Goal: Information Seeking & Learning: Learn about a topic

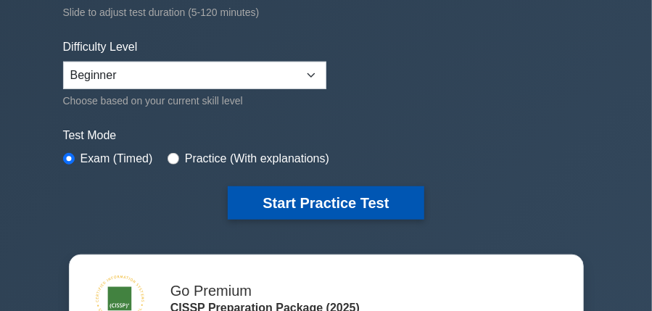
scroll to position [377, 0]
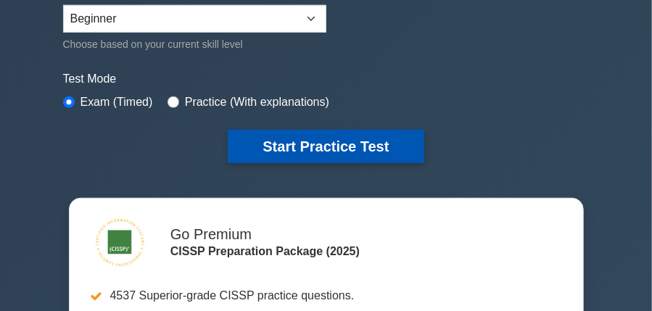
click at [260, 141] on button "Start Practice Test" at bounding box center [326, 146] width 196 height 33
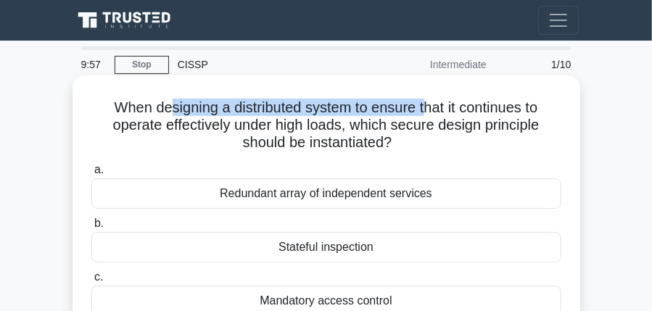
drag, startPoint x: 177, startPoint y: 109, endPoint x: 421, endPoint y: 109, distance: 244.3
click at [421, 109] on h5 "When designing a distributed system to ensure that it continues to operate effe…" at bounding box center [326, 126] width 473 height 54
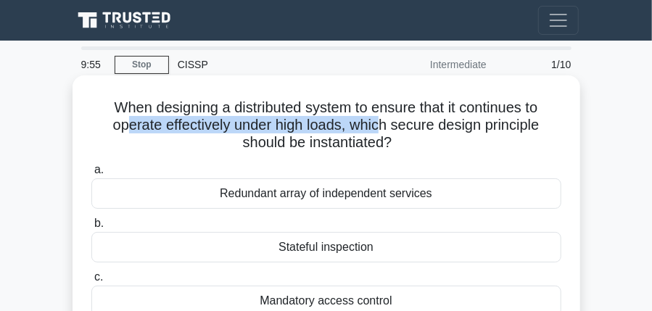
drag, startPoint x: 104, startPoint y: 130, endPoint x: 362, endPoint y: 116, distance: 258.4
click at [362, 116] on h5 "When designing a distributed system to ensure that it continues to operate effe…" at bounding box center [326, 126] width 473 height 54
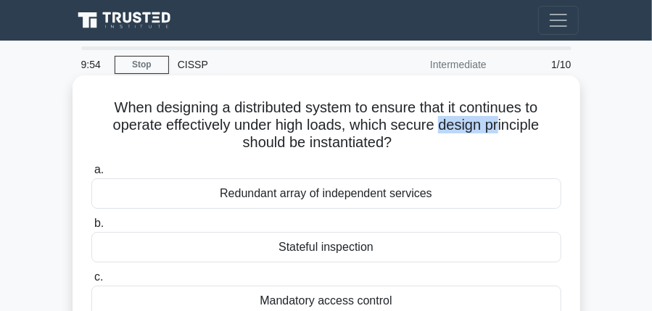
click at [471, 134] on h5 "When designing a distributed system to ensure that it continues to operate effe…" at bounding box center [326, 126] width 473 height 54
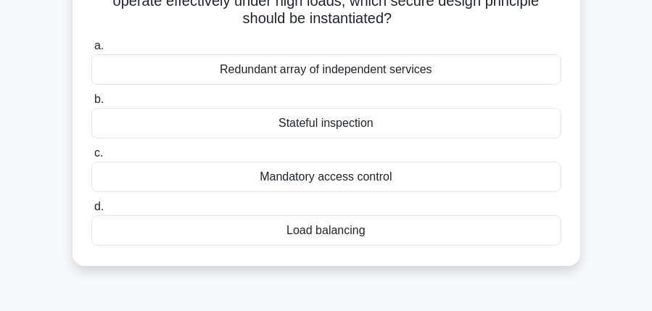
scroll to position [75, 0]
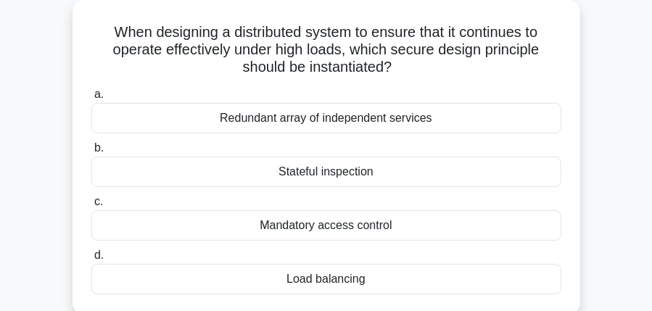
click at [317, 282] on div "Load balancing" at bounding box center [326, 279] width 470 height 30
click at [91, 260] on input "d. Load balancing" at bounding box center [91, 255] width 0 height 9
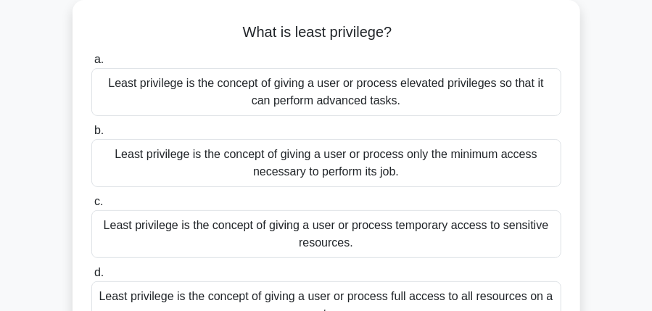
click at [253, 93] on div "Least privilege is the concept of giving a user or process elevated privileges …" at bounding box center [326, 92] width 470 height 48
click at [91, 65] on input "a. Least privilege is the concept of giving a user or process elevated privileg…" at bounding box center [91, 59] width 0 height 9
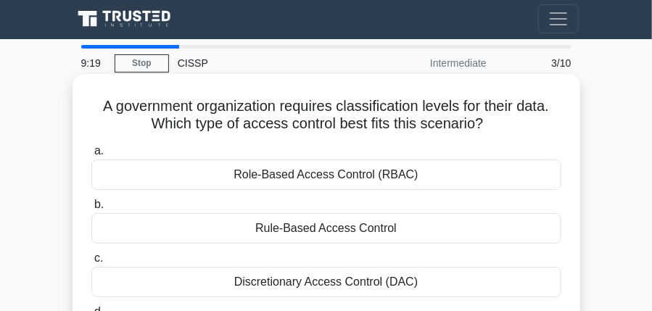
scroll to position [0, 0]
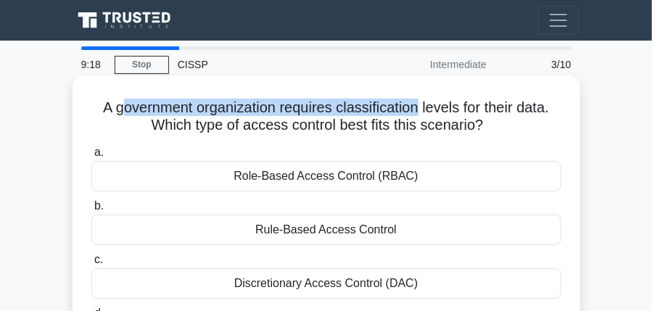
drag, startPoint x: 156, startPoint y: 102, endPoint x: 420, endPoint y: 114, distance: 264.1
click at [421, 111] on h5 "A government organization requires classification levels for their data. Which …" at bounding box center [326, 117] width 473 height 36
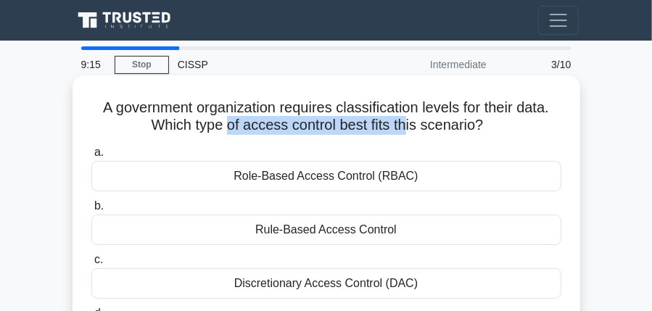
drag, startPoint x: 227, startPoint y: 133, endPoint x: 404, endPoint y: 129, distance: 177.6
click at [404, 129] on h5 "A government organization requires classification levels for their data. Which …" at bounding box center [326, 117] width 473 height 36
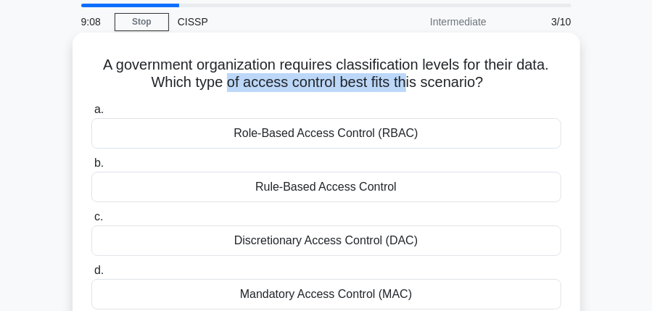
scroll to position [151, 0]
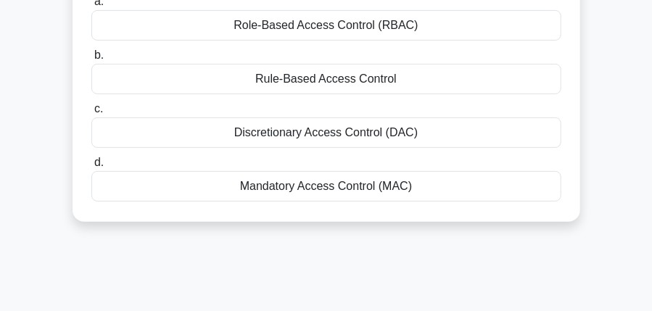
click at [319, 193] on div "Mandatory Access Control (MAC)" at bounding box center [326, 186] width 470 height 30
click at [91, 167] on input "d. Mandatory Access Control (MAC)" at bounding box center [91, 162] width 0 height 9
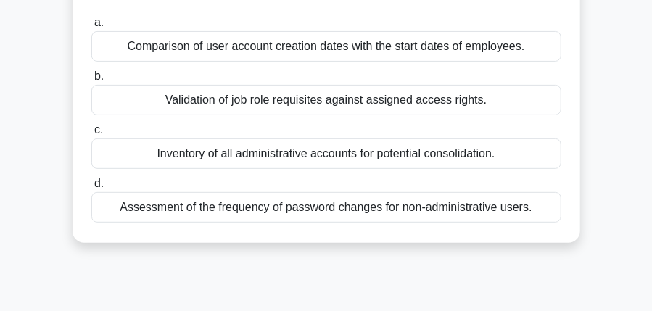
scroll to position [0, 0]
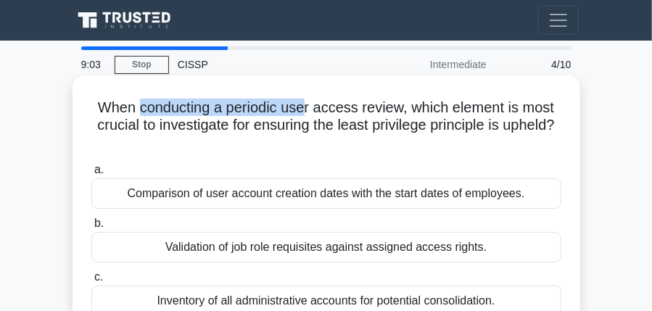
drag, startPoint x: 245, startPoint y: 101, endPoint x: 309, endPoint y: 109, distance: 65.0
click at [307, 107] on h5 "When conducting a periodic user access review, which element is most crucial to…" at bounding box center [326, 126] width 473 height 54
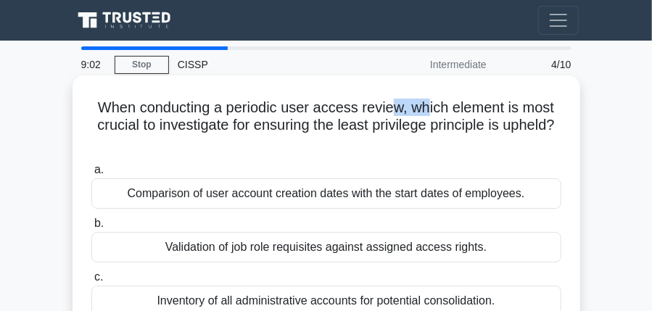
drag, startPoint x: 410, startPoint y: 112, endPoint x: 304, endPoint y: 141, distance: 109.7
click at [427, 112] on h5 "When conducting a periodic user access review, which element is most crucial to…" at bounding box center [326, 126] width 473 height 54
click at [174, 120] on h5 "When conducting a periodic user access review, which element is most crucial to…" at bounding box center [326, 126] width 473 height 54
drag, startPoint x: 336, startPoint y: 129, endPoint x: 412, endPoint y: 133, distance: 77.0
click at [412, 133] on h5 "When conducting a periodic user access review, which element is most crucial to…" at bounding box center [326, 126] width 473 height 54
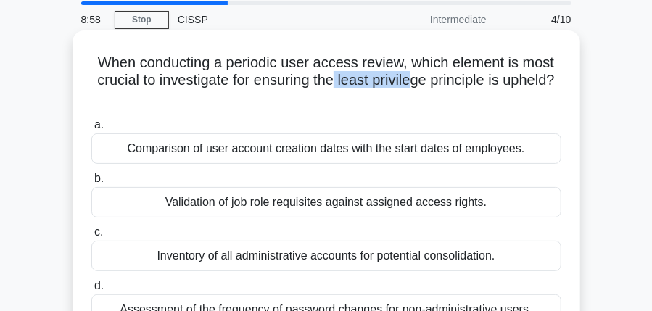
scroll to position [75, 0]
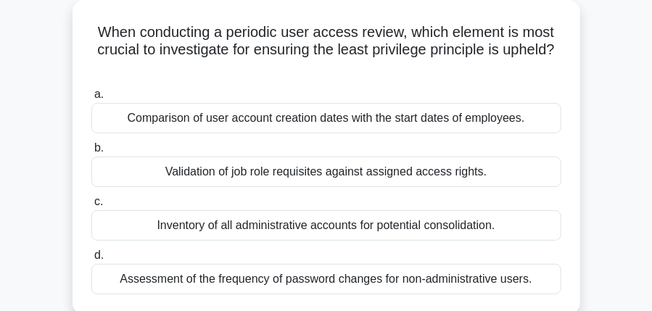
drag, startPoint x: 461, startPoint y: 61, endPoint x: 352, endPoint y: 102, distance: 117.0
click at [553, 63] on h5 "When conducting a periodic user access review, which element is most crucial to…" at bounding box center [326, 50] width 473 height 54
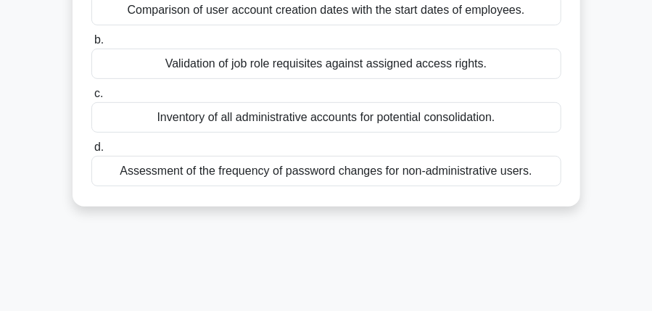
scroll to position [226, 0]
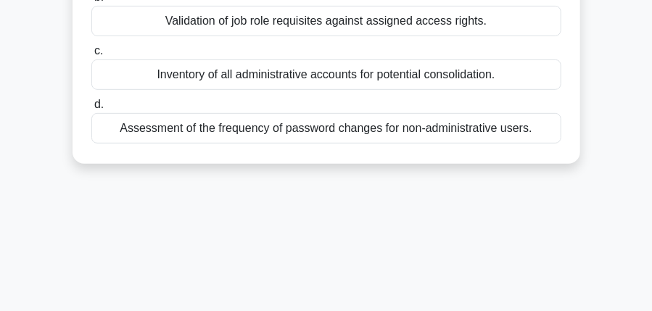
click at [312, 134] on div "Assessment of the frequency of password changes for non-administrative users." at bounding box center [326, 128] width 470 height 30
click at [91, 109] on input "d. Assessment of the frequency of password changes for non-administrative users." at bounding box center [91, 104] width 0 height 9
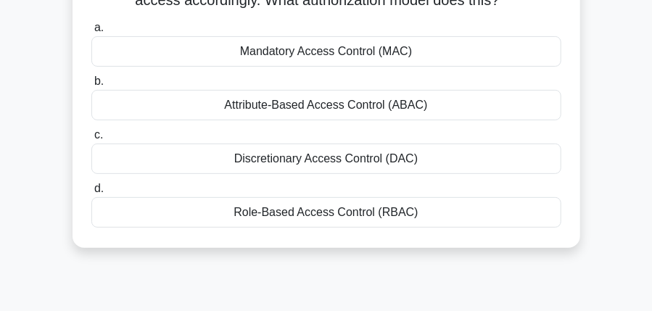
scroll to position [0, 0]
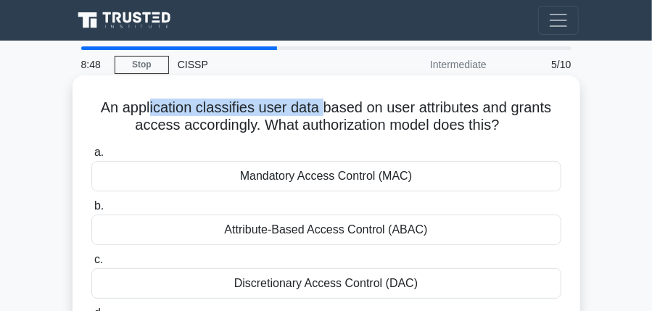
drag, startPoint x: 151, startPoint y: 109, endPoint x: 325, endPoint y: 118, distance: 174.2
click at [324, 113] on h5 "An application classifies user data based on user attributes and grants access …" at bounding box center [326, 117] width 473 height 36
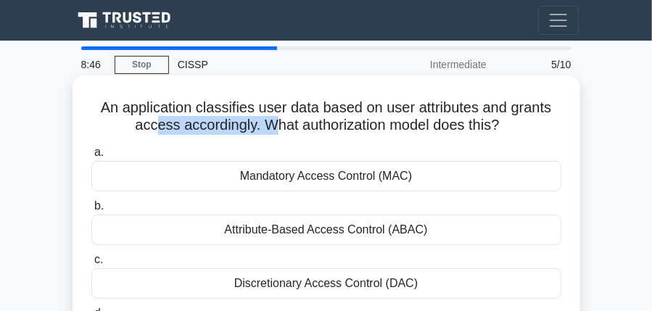
drag, startPoint x: 160, startPoint y: 133, endPoint x: 269, endPoint y: 133, distance: 108.7
click at [269, 133] on h5 "An application classifies user data based on user attributes and grants access …" at bounding box center [326, 117] width 473 height 36
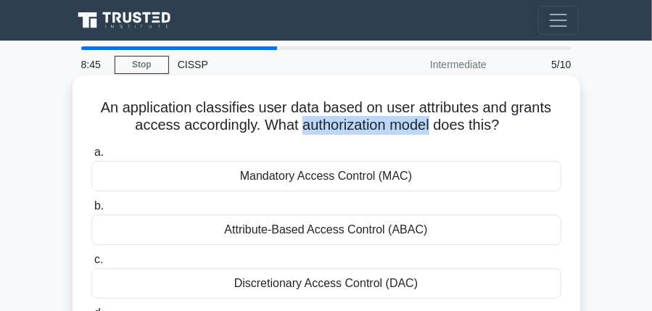
drag, startPoint x: 302, startPoint y: 126, endPoint x: 428, endPoint y: 124, distance: 126.1
click at [429, 122] on h5 "An application classifies user data based on user attributes and grants access …" at bounding box center [326, 117] width 473 height 36
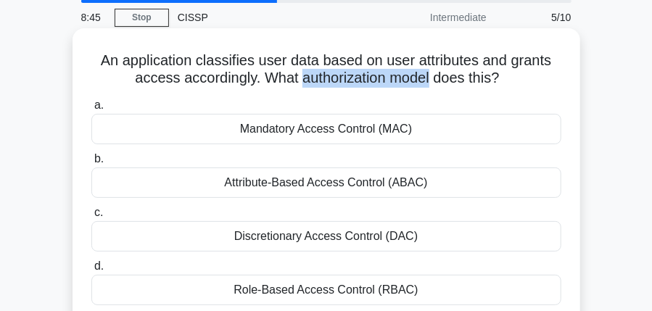
scroll to position [75, 0]
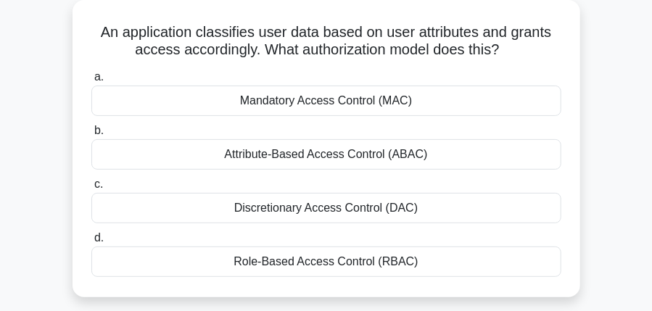
click at [247, 107] on div "Mandatory Access Control (MAC)" at bounding box center [326, 101] width 470 height 30
click at [91, 82] on input "a. Mandatory Access Control (MAC)" at bounding box center [91, 76] width 0 height 9
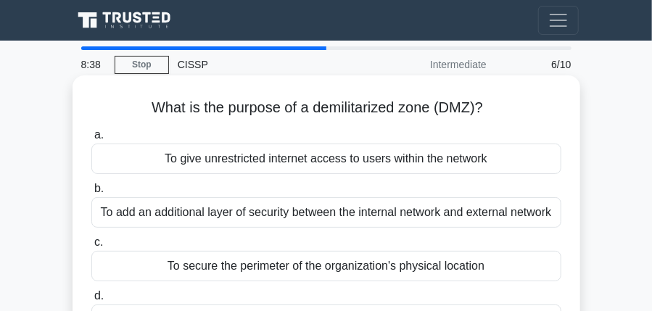
scroll to position [0, 0]
drag, startPoint x: 388, startPoint y: 116, endPoint x: 428, endPoint y: 121, distance: 40.2
click at [428, 117] on h5 "What is the purpose of a demilitarized zone (DMZ)? .spinner_0XTQ{transform-orig…" at bounding box center [326, 108] width 473 height 19
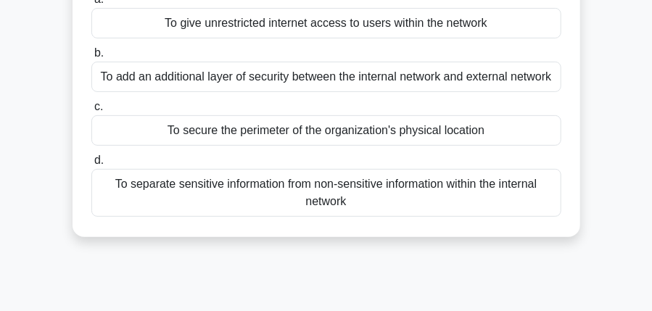
scroll to position [75, 0]
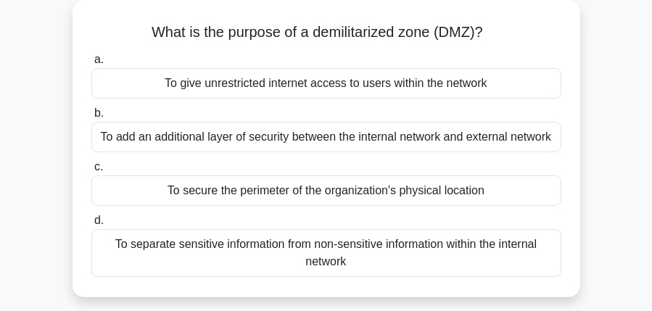
click at [281, 93] on div "To give unrestricted internet access to users within the network" at bounding box center [326, 83] width 470 height 30
click at [91, 65] on input "a. To give unrestricted internet access to users within the network" at bounding box center [91, 59] width 0 height 9
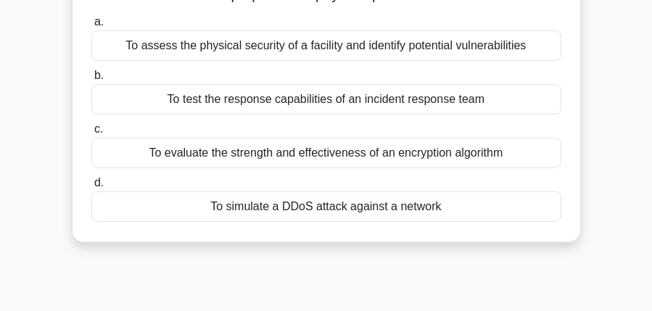
scroll to position [151, 0]
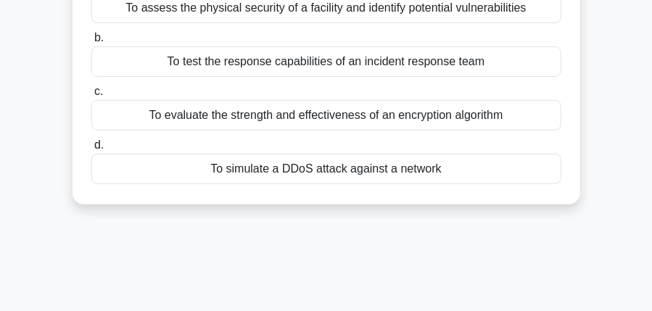
click at [318, 167] on div "To simulate a DDoS attack against a network" at bounding box center [326, 169] width 470 height 30
click at [91, 150] on input "d. To simulate a DDoS attack against a network" at bounding box center [91, 145] width 0 height 9
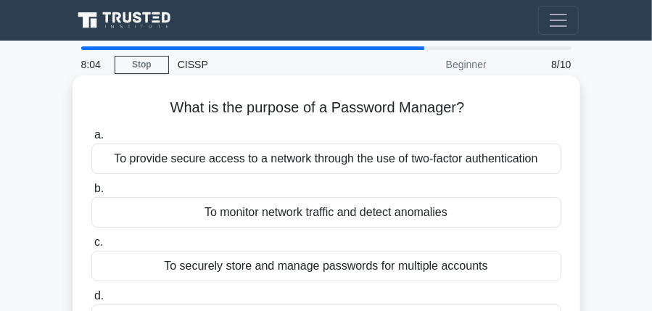
scroll to position [0, 0]
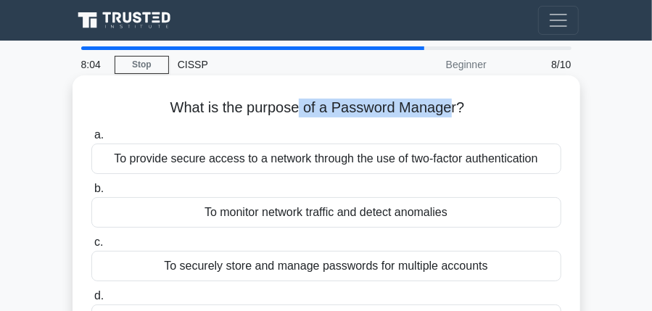
drag, startPoint x: 302, startPoint y: 111, endPoint x: 444, endPoint y: 102, distance: 142.3
click at [444, 102] on h5 "What is the purpose of a Password Manager? .spinner_0XTQ{transform-origin:cente…" at bounding box center [326, 108] width 473 height 19
drag, startPoint x: 209, startPoint y: 159, endPoint x: 278, endPoint y: 160, distance: 68.9
click at [278, 160] on div "To provide secure access to a network through the use of two-factor authenticat…" at bounding box center [326, 159] width 470 height 30
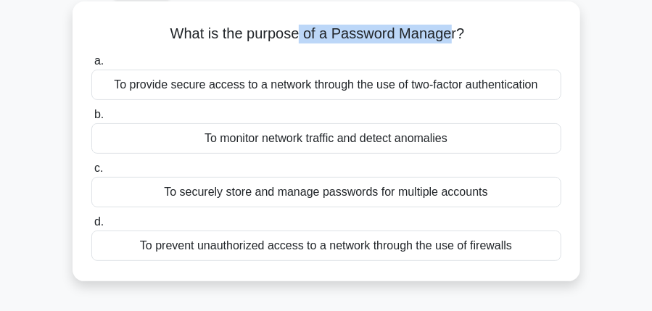
scroll to position [75, 0]
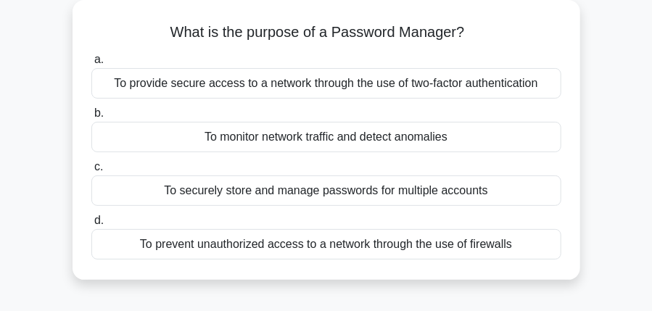
click at [284, 196] on div "To securely store and manage passwords for multiple accounts" at bounding box center [326, 190] width 470 height 30
click at [91, 172] on input "c. To securely store and manage passwords for multiple accounts" at bounding box center [91, 166] width 0 height 9
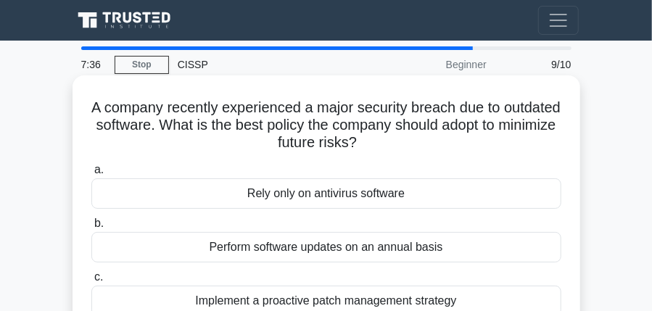
scroll to position [0, 0]
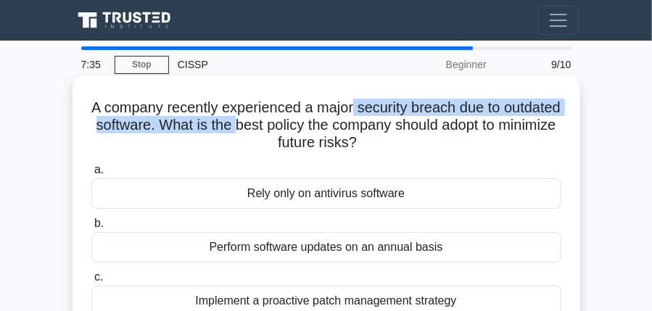
drag, startPoint x: 237, startPoint y: 117, endPoint x: 354, endPoint y: 106, distance: 117.2
click at [354, 106] on h5 "A company recently experienced a major security breach due to outdated software…" at bounding box center [326, 126] width 473 height 54
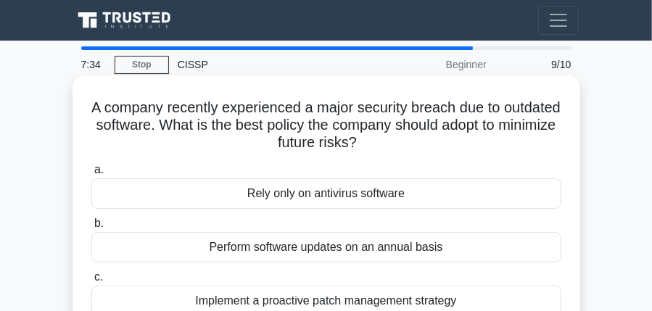
click at [385, 159] on div "a. Rely only on antivirus software b. Perform software updates on an annual bas…" at bounding box center [326, 265] width 487 height 215
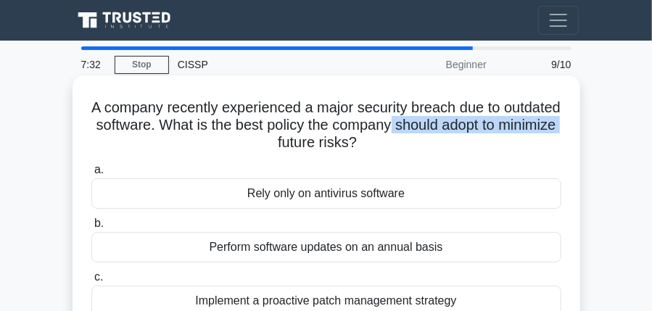
drag, startPoint x: 209, startPoint y: 135, endPoint x: 388, endPoint y: 125, distance: 178.6
click at [388, 125] on h5 "A company recently experienced a major security breach due to outdated software…" at bounding box center [326, 126] width 473 height 54
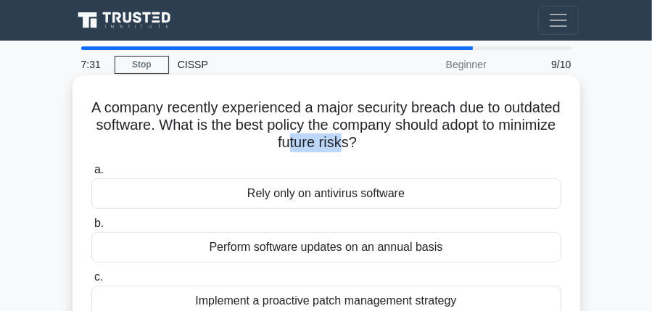
drag, startPoint x: 289, startPoint y: 144, endPoint x: 341, endPoint y: 141, distance: 52.3
click at [341, 141] on h5 "A company recently experienced a major security breach due to outdated software…" at bounding box center [326, 126] width 473 height 54
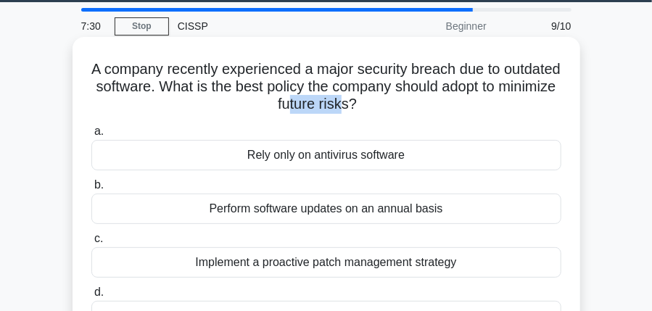
scroll to position [75, 0]
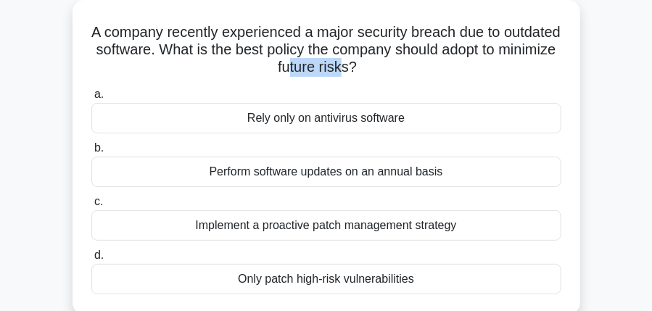
drag, startPoint x: 264, startPoint y: 117, endPoint x: 389, endPoint y: 109, distance: 125.6
click at [389, 109] on div "Rely only on antivirus software" at bounding box center [326, 118] width 470 height 30
click at [394, 121] on div "Rely only on antivirus software" at bounding box center [326, 118] width 470 height 30
click at [91, 99] on input "a. Rely only on antivirus software" at bounding box center [91, 94] width 0 height 9
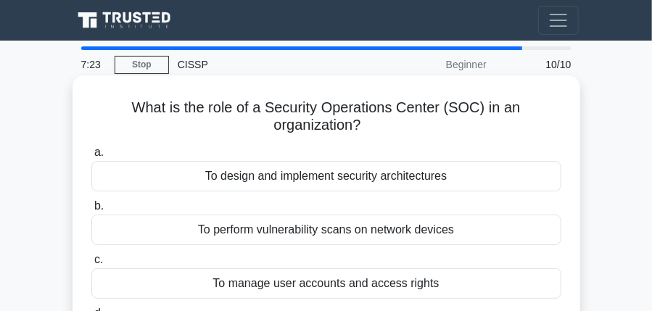
scroll to position [0, 0]
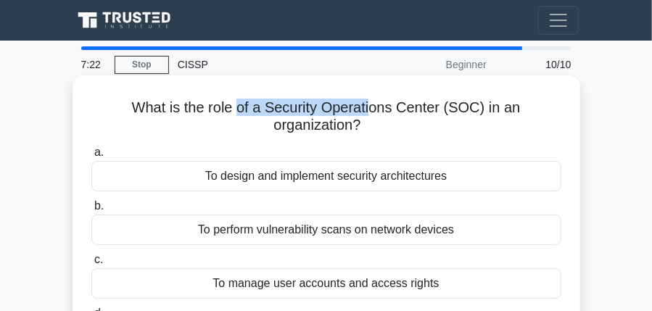
drag, startPoint x: 262, startPoint y: 105, endPoint x: 340, endPoint y: 114, distance: 78.8
click at [341, 112] on h5 "What is the role of a Security Operations Center (SOC) in an organization? .spi…" at bounding box center [326, 117] width 473 height 36
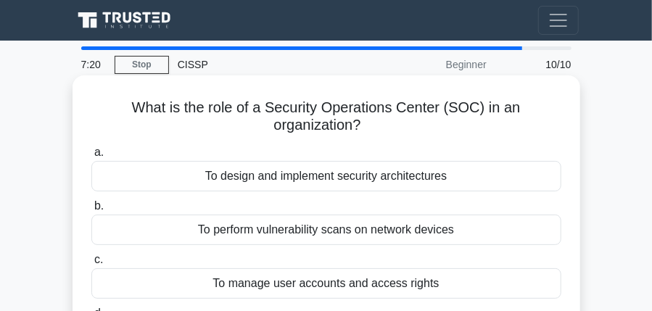
click at [405, 143] on div "a. To design and implement security architectures b. To perform vulnerability s…" at bounding box center [326, 248] width 487 height 215
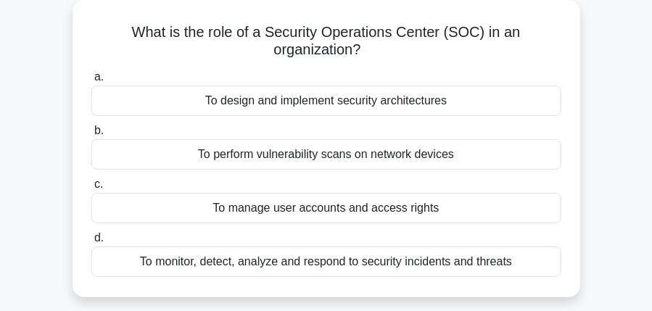
scroll to position [151, 0]
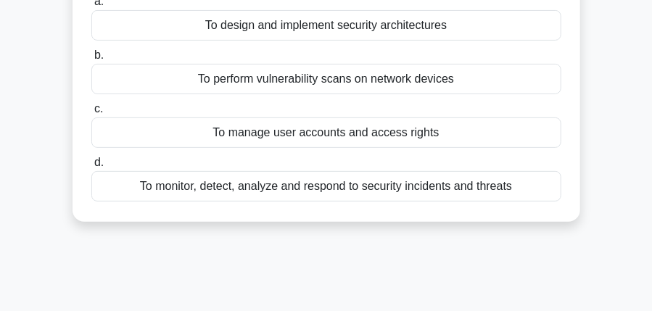
click at [331, 188] on div "To monitor, detect, analyze and respond to security incidents and threats" at bounding box center [326, 186] width 470 height 30
click at [91, 167] on input "d. To monitor, detect, analyze and respond to security incidents and threats" at bounding box center [91, 162] width 0 height 9
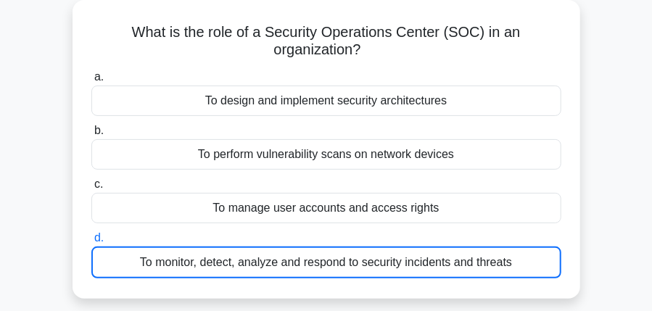
scroll to position [75, 0]
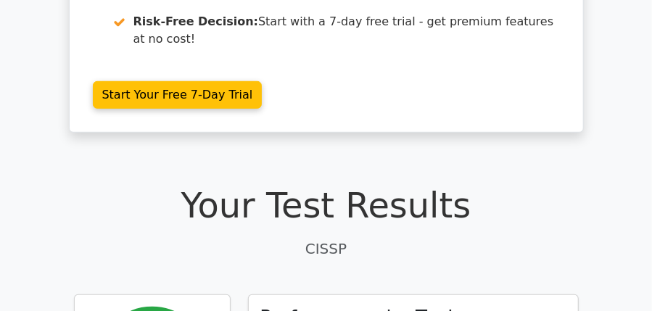
scroll to position [528, 0]
